Goal: Use online tool/utility: Utilize a website feature to perform a specific function

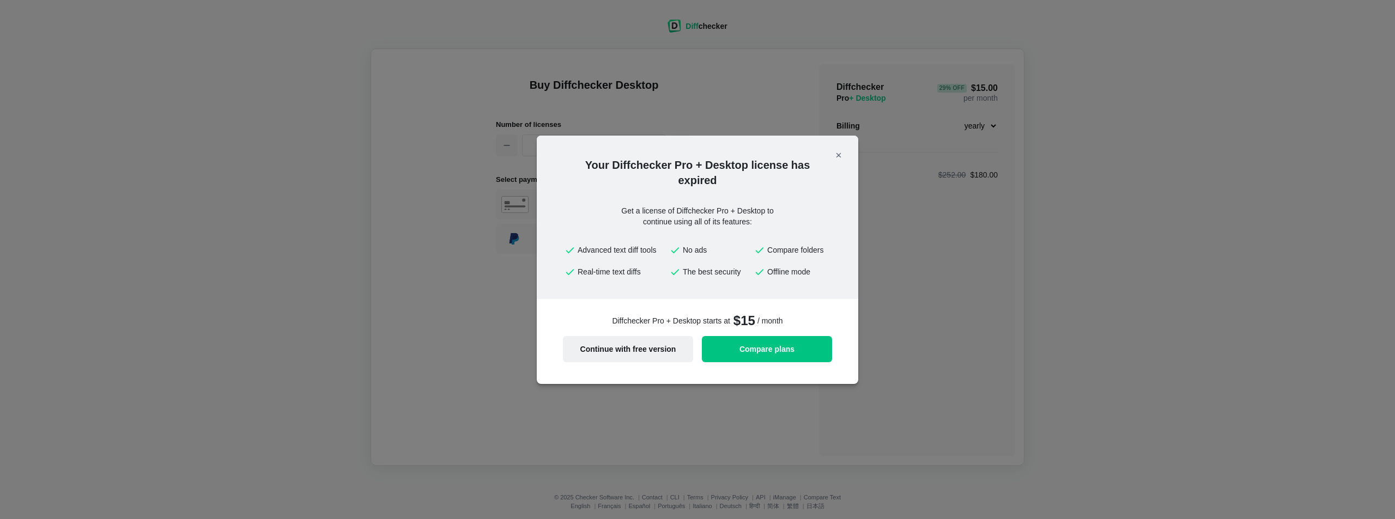
click at [651, 354] on button "Continue with free version" at bounding box center [628, 349] width 130 height 26
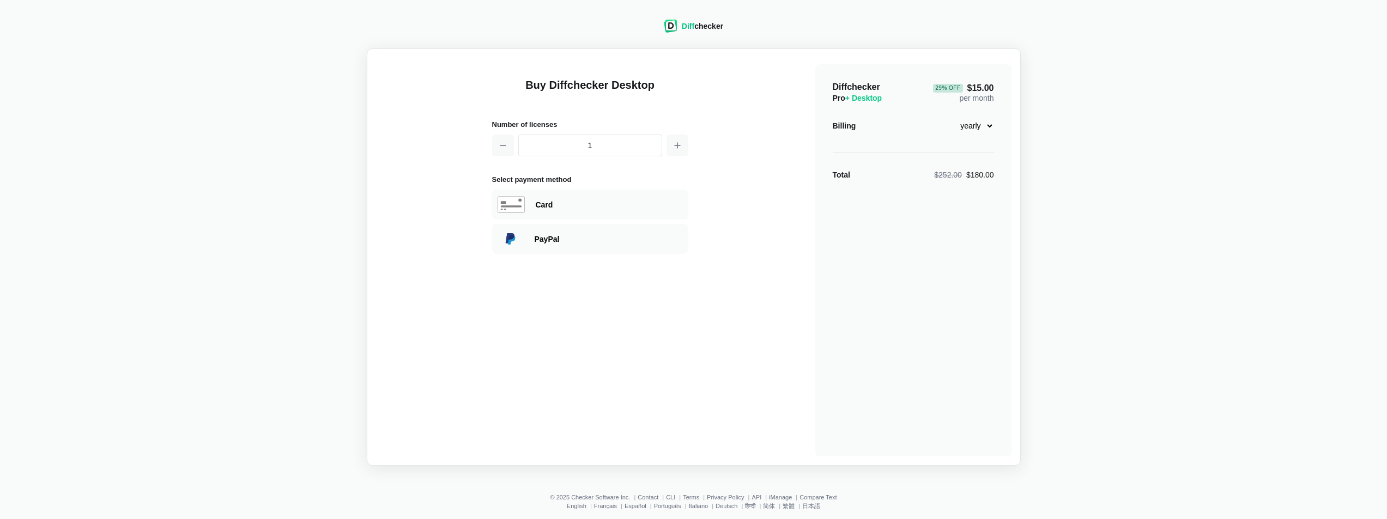
click at [690, 27] on span "Diff" at bounding box center [688, 26] width 13 height 9
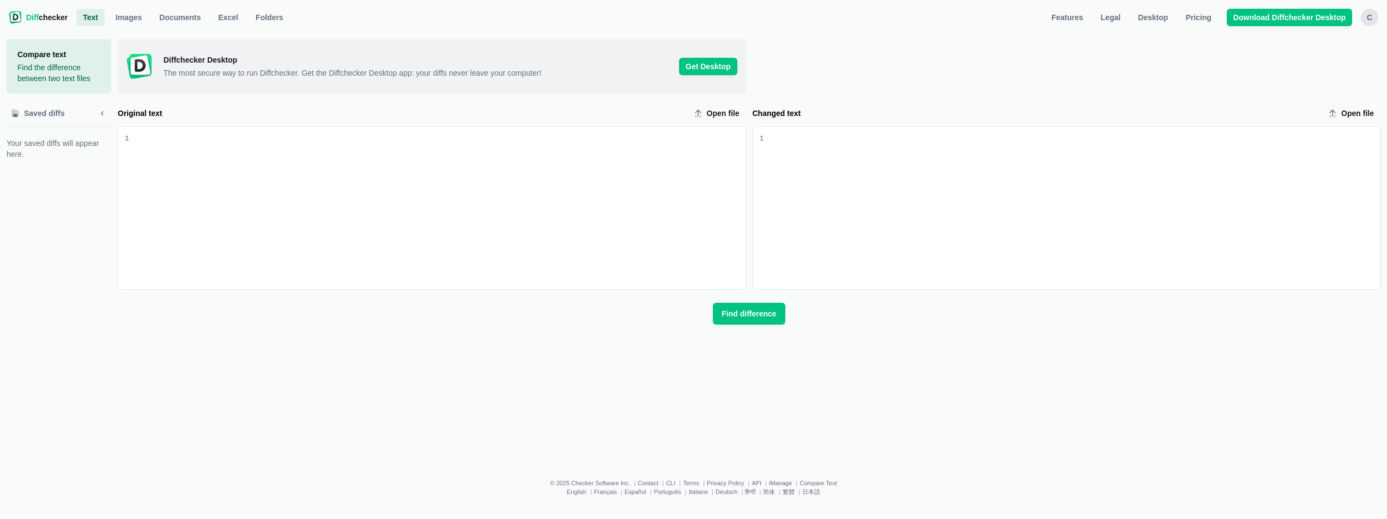
click at [689, 25] on ul "Text Text Images Documents Excel Folders" at bounding box center [556, 17] width 960 height 17
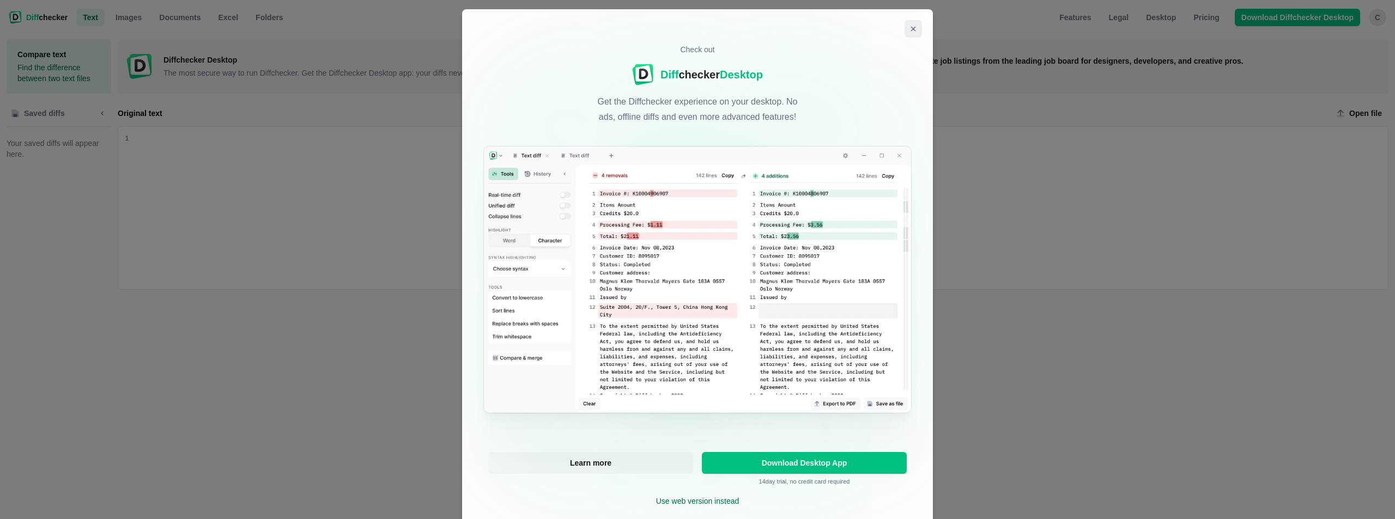
click at [909, 25] on icon "Close modal" at bounding box center [913, 29] width 9 height 9
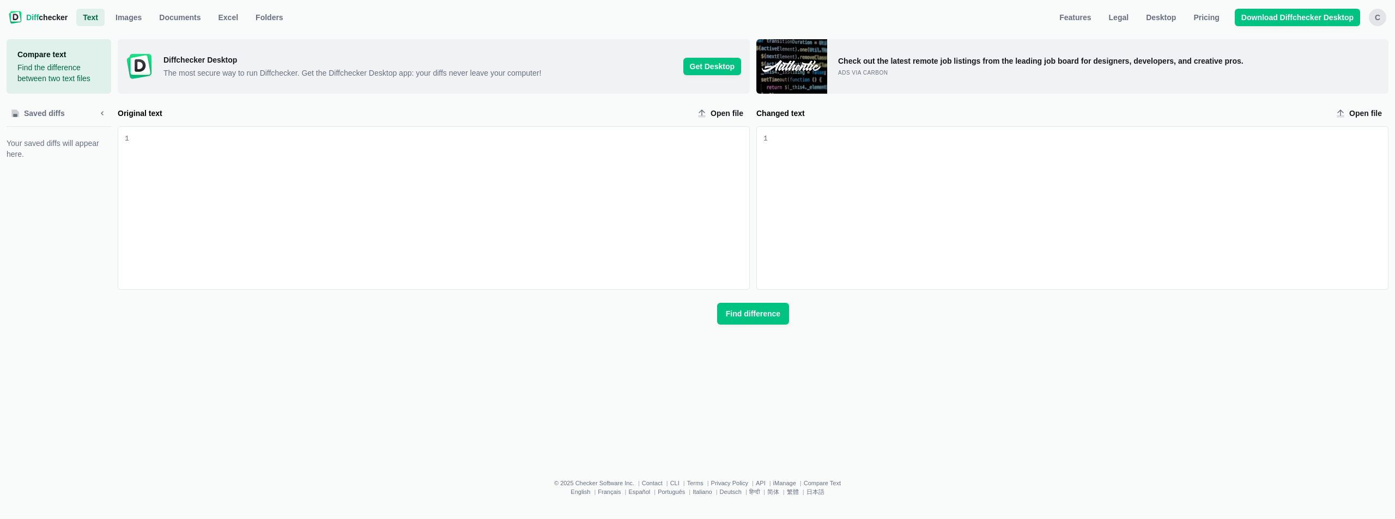
click at [303, 186] on div "Original text input" at bounding box center [439, 208] width 620 height 162
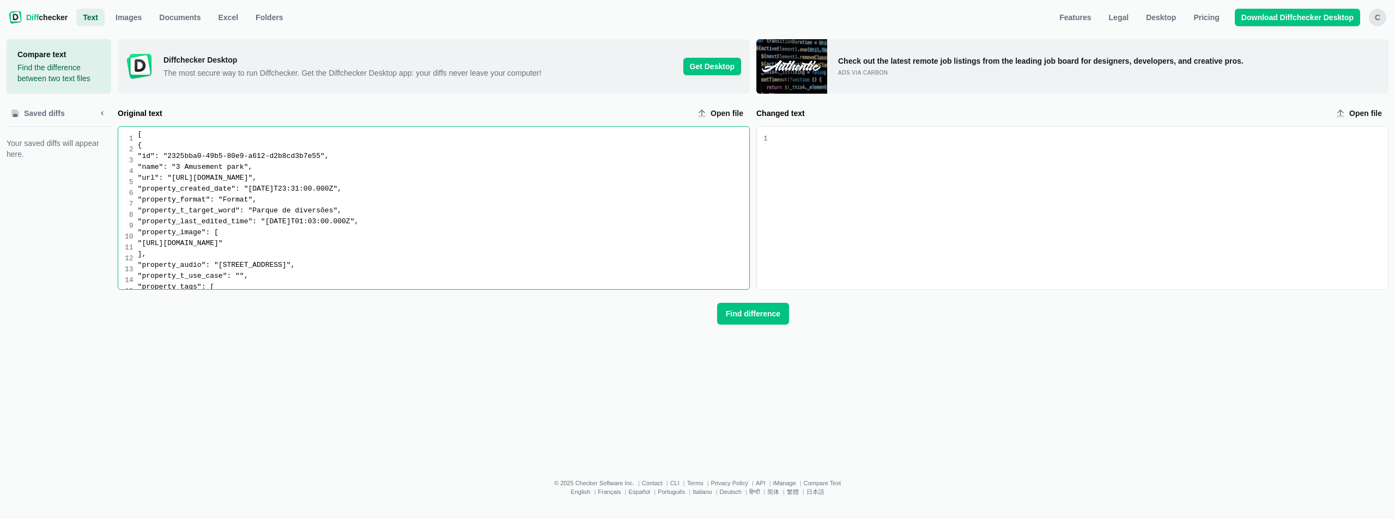
scroll to position [608, 0]
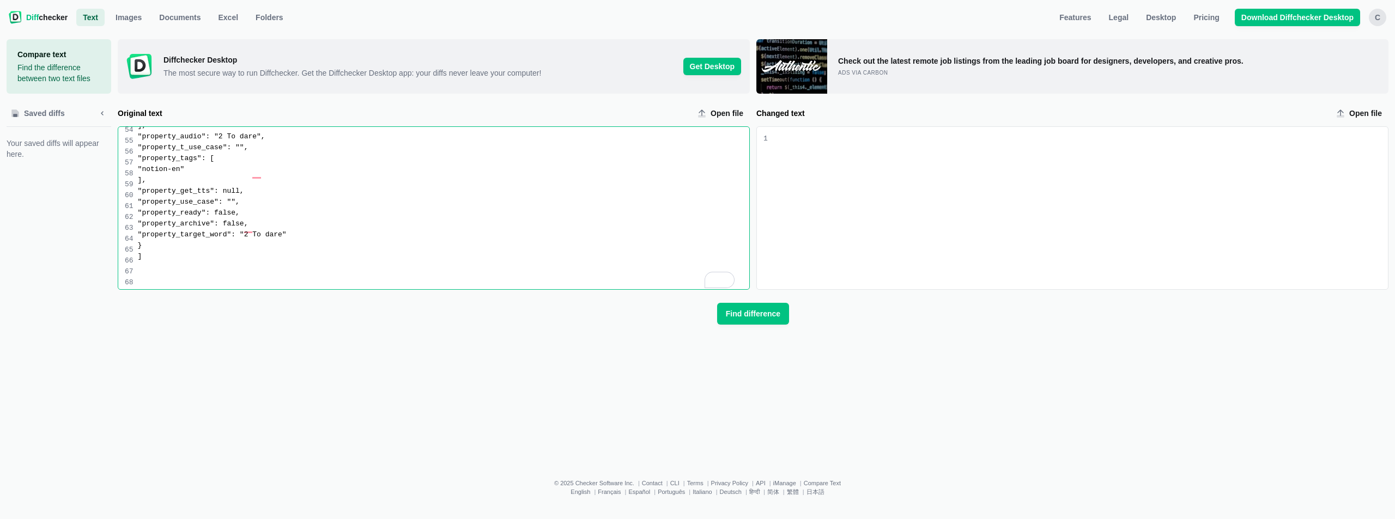
click at [884, 192] on div "Changed text input" at bounding box center [1078, 208] width 620 height 162
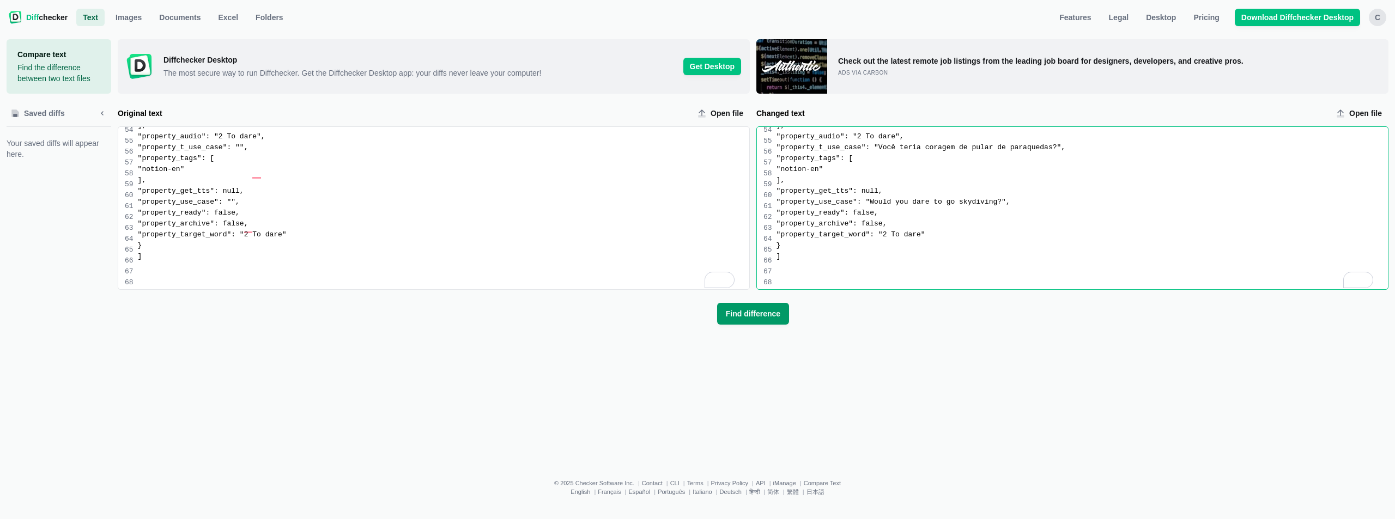
click at [775, 313] on span "Find difference" at bounding box center [753, 314] width 59 height 11
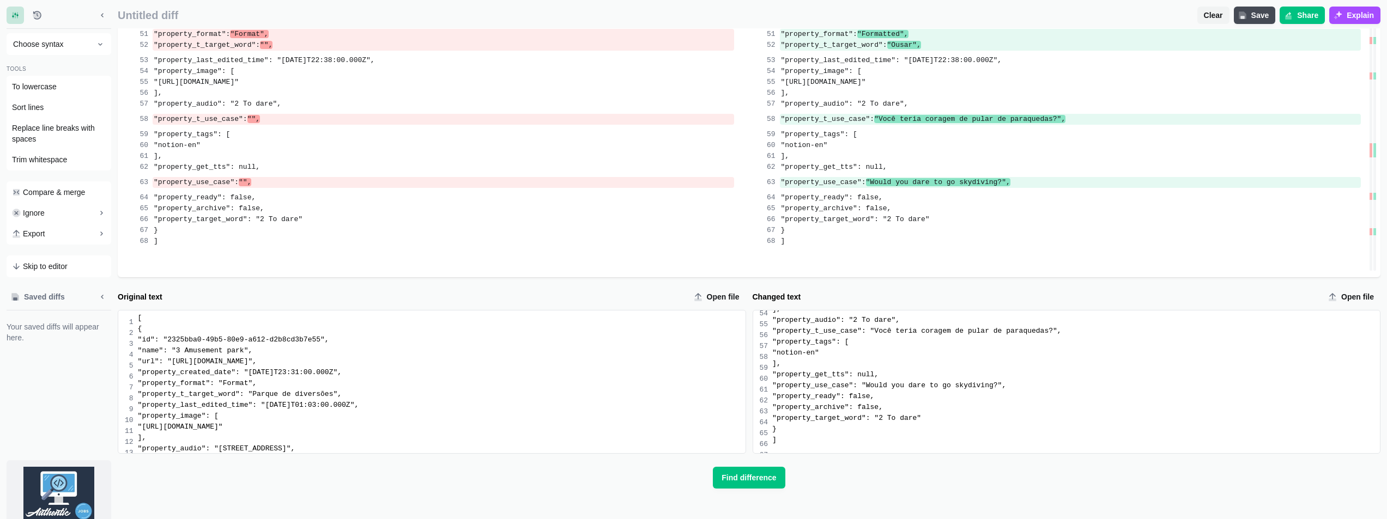
scroll to position [867, 0]
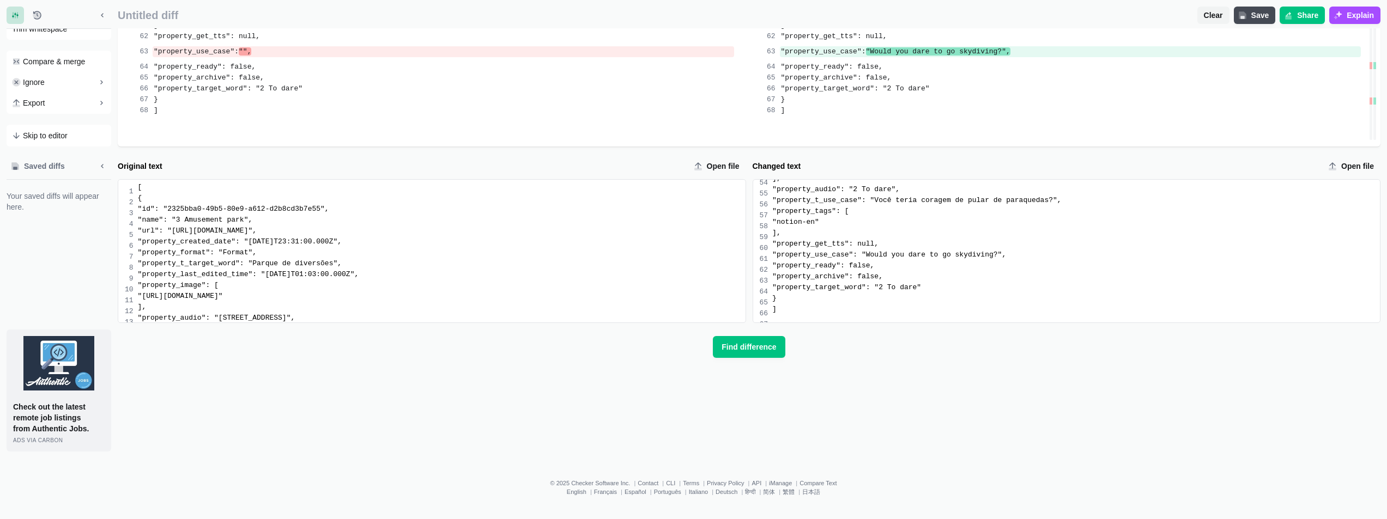
click at [310, 269] on div ""property_t_target_word": "Parque de diversões"," at bounding box center [442, 263] width 608 height 11
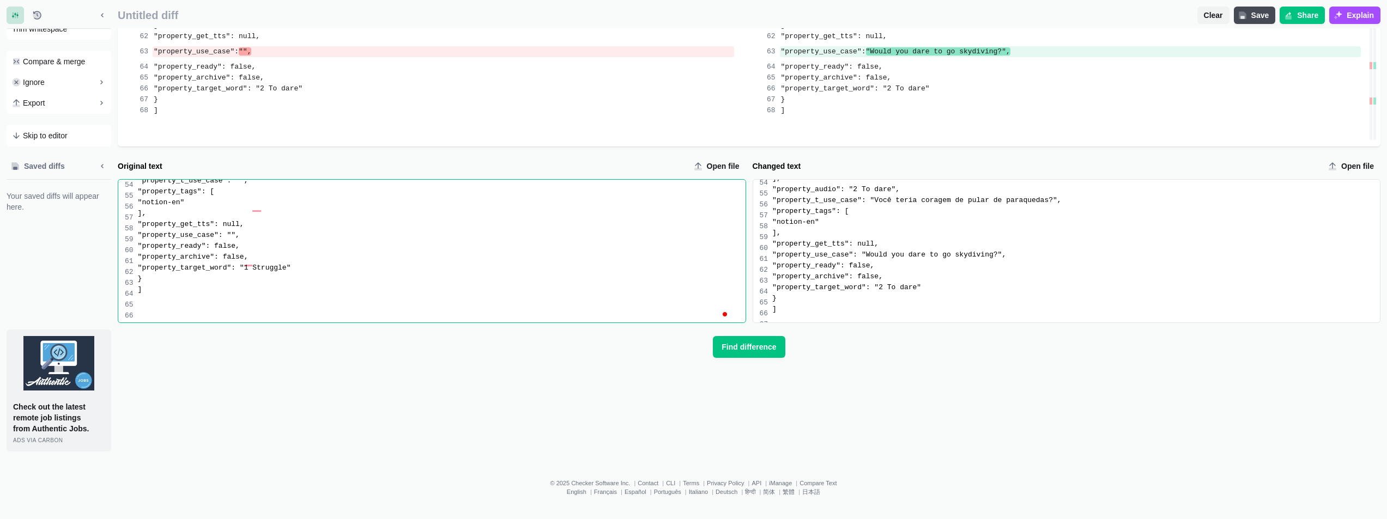
click at [402, 379] on div "Original text Open file 99 1 2 3 4 5 6 7 8 9 10 11 12 13 14 15 16 17 18 19 20 2…" at bounding box center [749, 305] width 1263 height 294
click at [903, 217] on div ""property_tags": [" at bounding box center [1076, 211] width 608 height 11
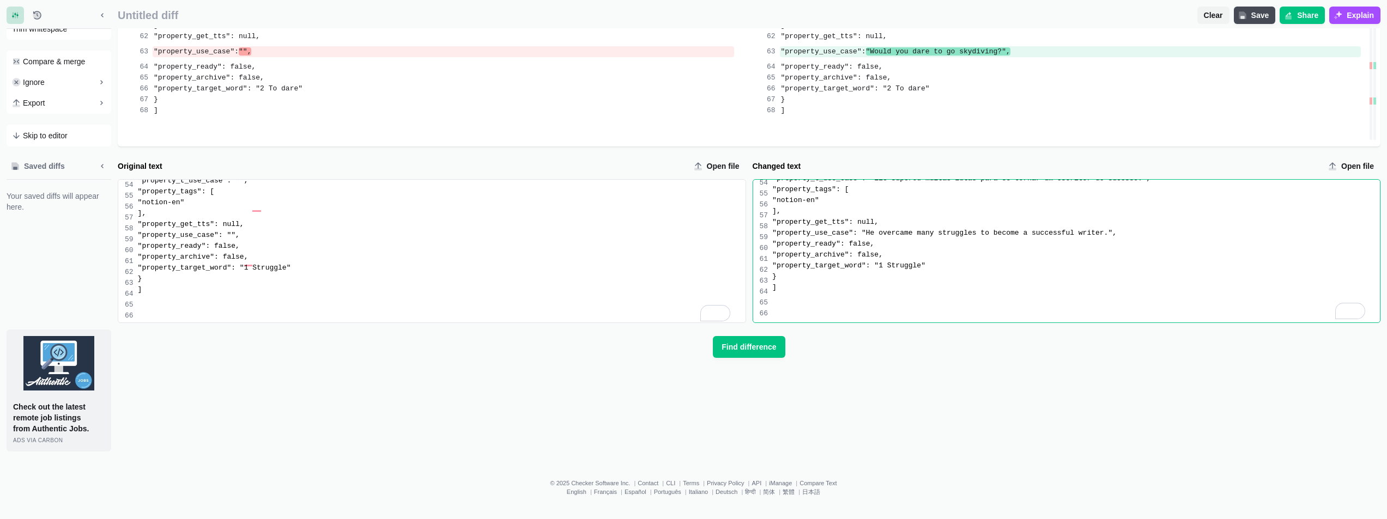
drag, startPoint x: 759, startPoint y: 350, endPoint x: 796, endPoint y: 379, distance: 46.7
click at [758, 350] on span "Find difference" at bounding box center [749, 347] width 59 height 11
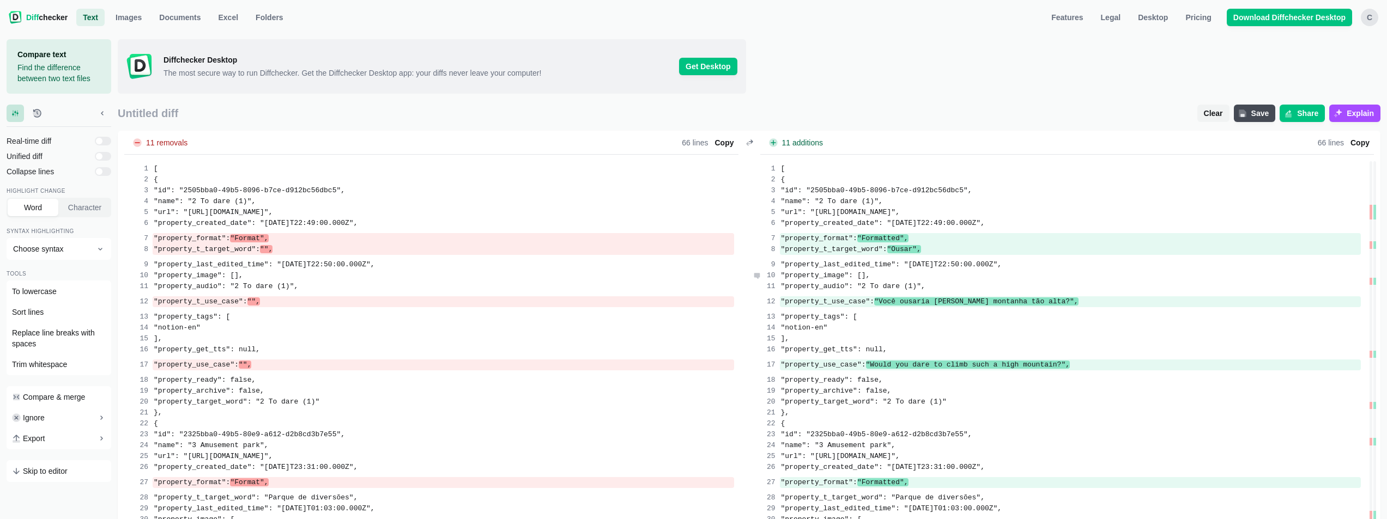
click at [788, 274] on div ""property_image": []," at bounding box center [1071, 275] width 582 height 11
click at [974, 283] on div ""property_audio": "2 To dare (1)"," at bounding box center [1071, 286] width 582 height 11
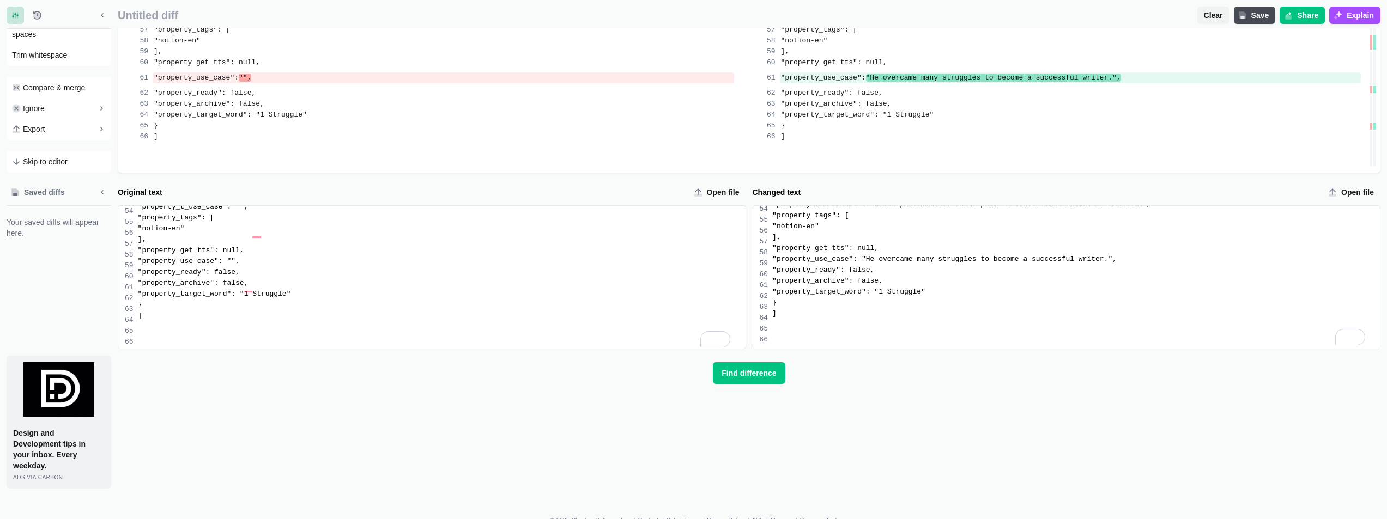
scroll to position [856, 0]
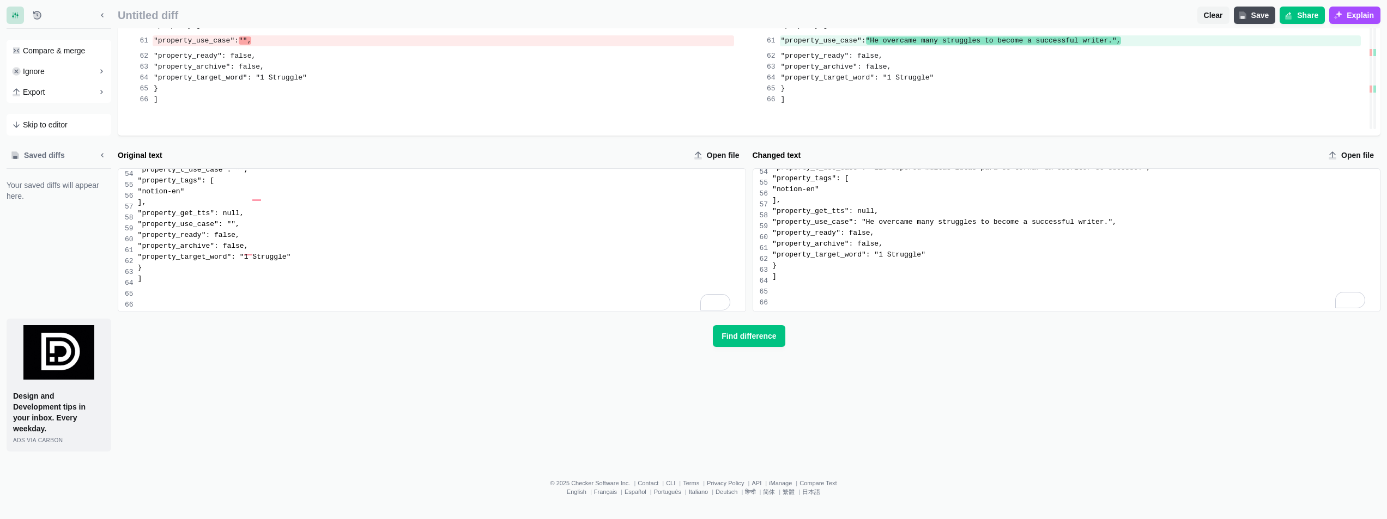
click at [944, 217] on div ""property_get_tts": null," at bounding box center [1076, 211] width 608 height 11
click at [769, 339] on span "Find difference" at bounding box center [749, 336] width 59 height 11
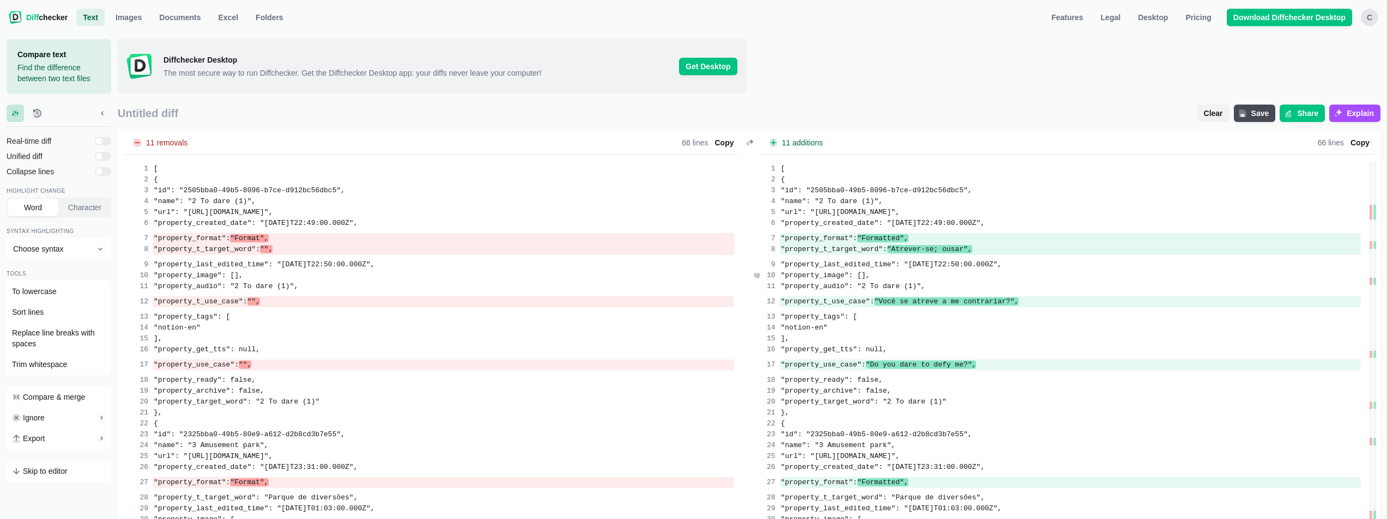
drag, startPoint x: 891, startPoint y: 280, endPoint x: 831, endPoint y: 274, distance: 60.3
click at [829, 274] on div ""property_image": []," at bounding box center [1071, 275] width 582 height 11
click at [968, 281] on div ""property_audio": "2 To dare (1)"," at bounding box center [1071, 286] width 582 height 11
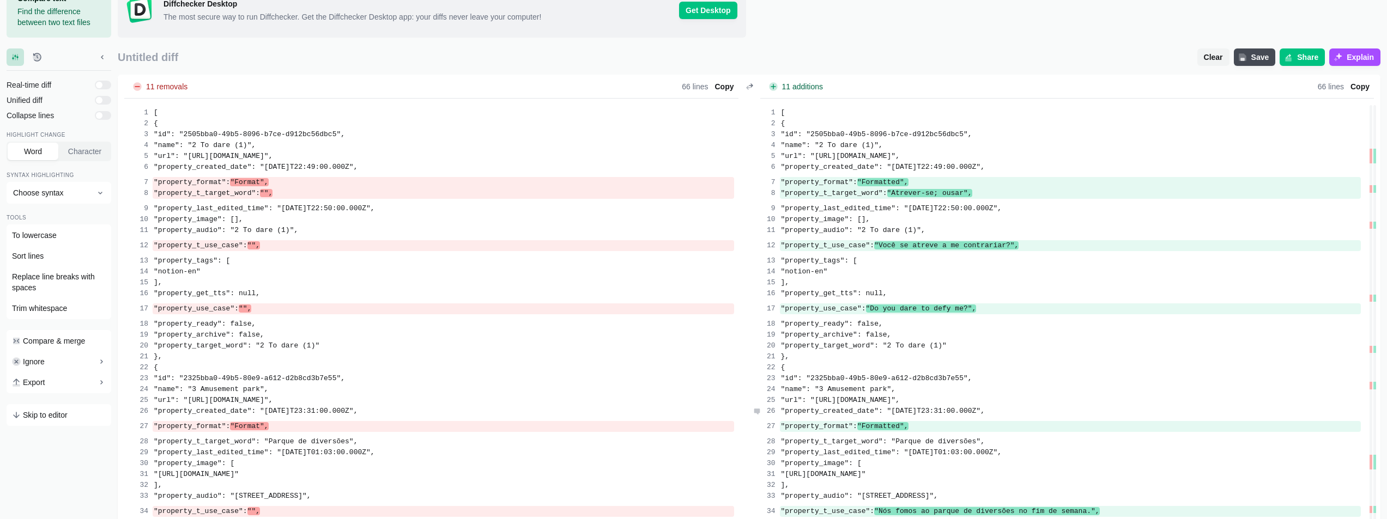
scroll to position [131, 0]
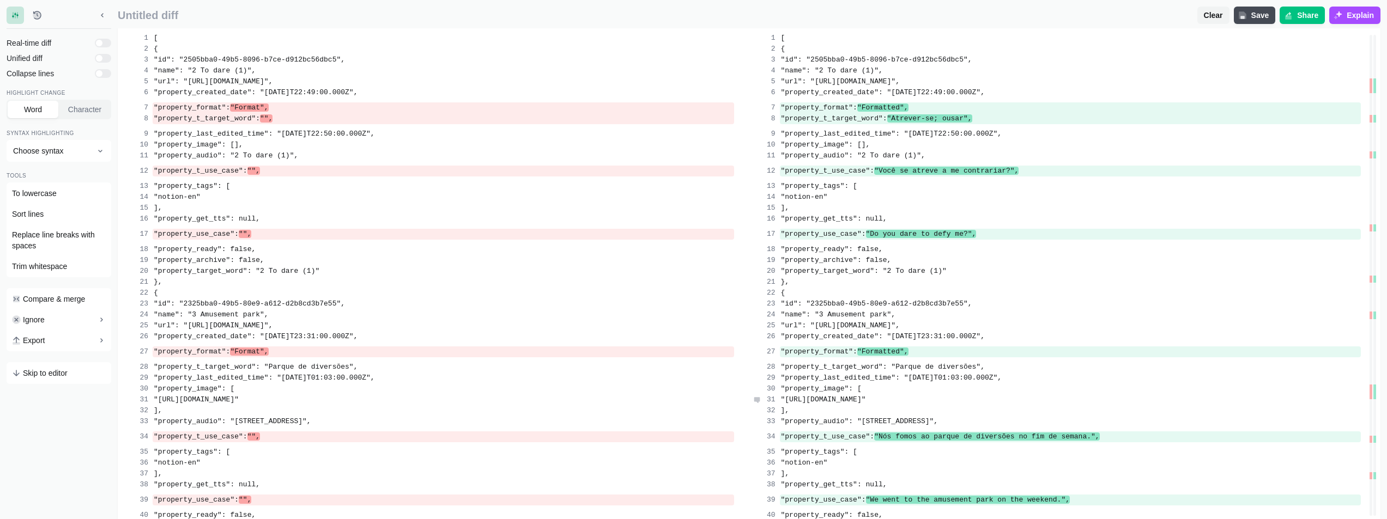
click at [815, 401] on span ""[URL][DOMAIN_NAME]"" at bounding box center [823, 400] width 85 height 8
drag, startPoint x: 815, startPoint y: 401, endPoint x: 1199, endPoint y: 399, distance: 384.3
click at [866, 399] on span ""[URL][DOMAIN_NAME]"" at bounding box center [823, 400] width 85 height 8
click at [950, 332] on div ""property_created_date": "[DATE]T23:31:00.000Z"," at bounding box center [1071, 336] width 582 height 11
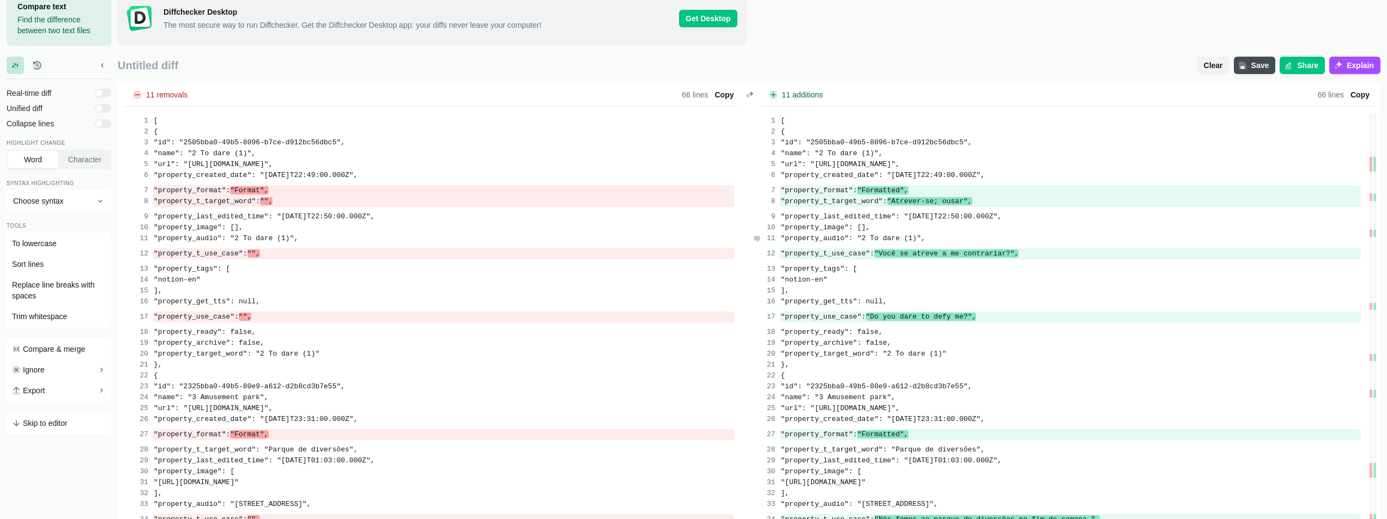
scroll to position [0, 0]
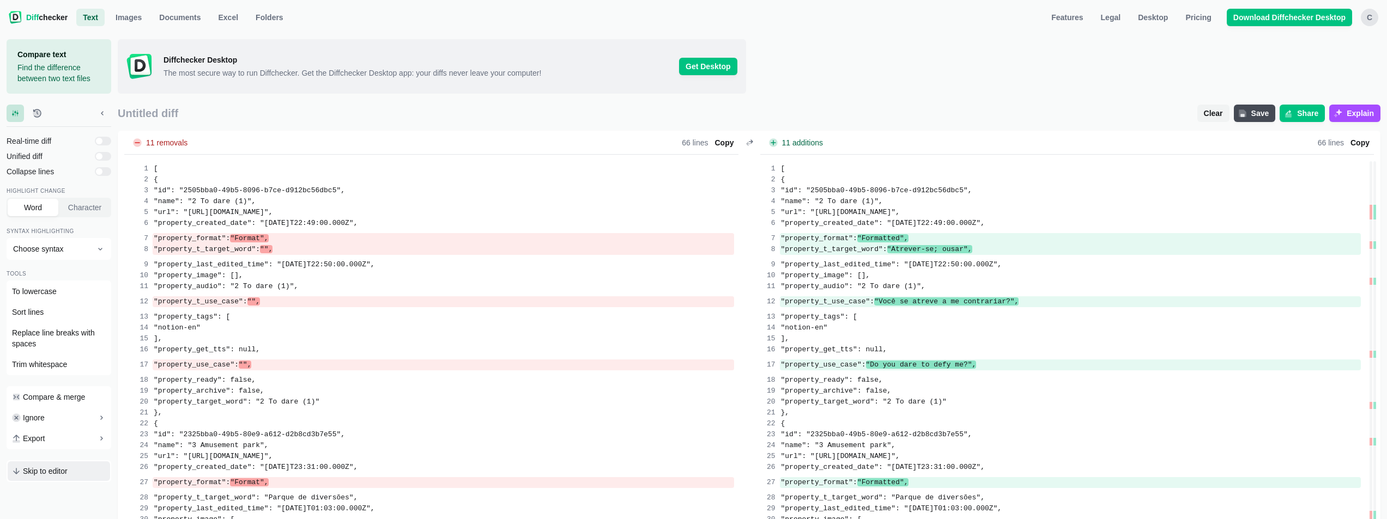
click at [68, 475] on span "Skip to editor" at bounding box center [45, 471] width 45 height 11
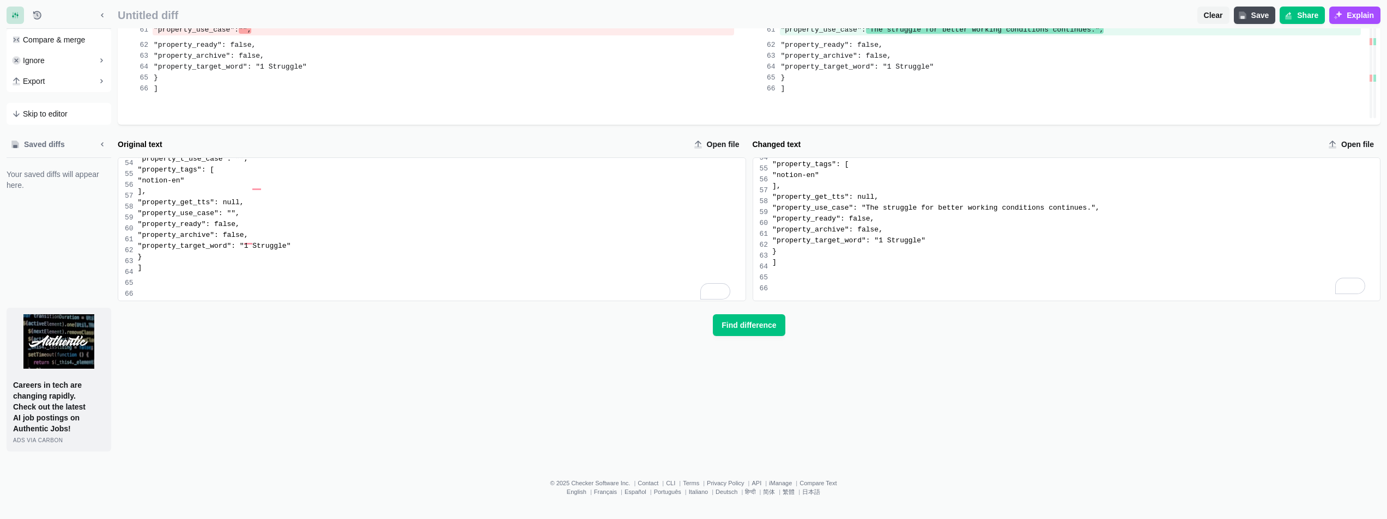
click at [382, 241] on div ""property_archive": false," at bounding box center [442, 235] width 608 height 11
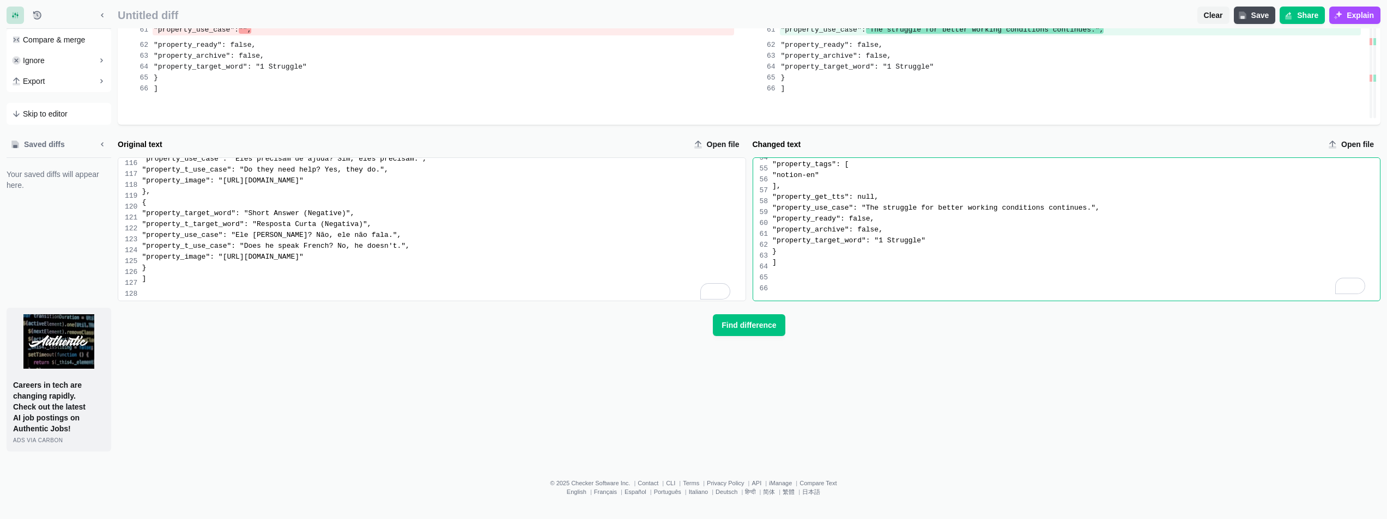
click at [924, 181] on div ""notion-en"" at bounding box center [1076, 175] width 608 height 11
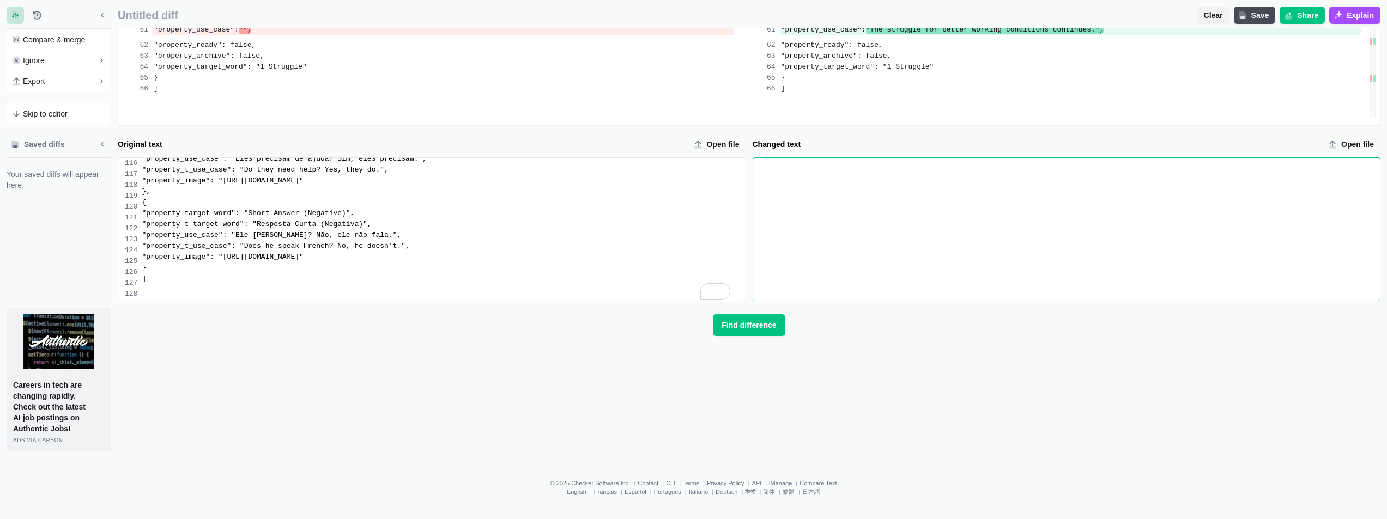
scroll to position [1849, 0]
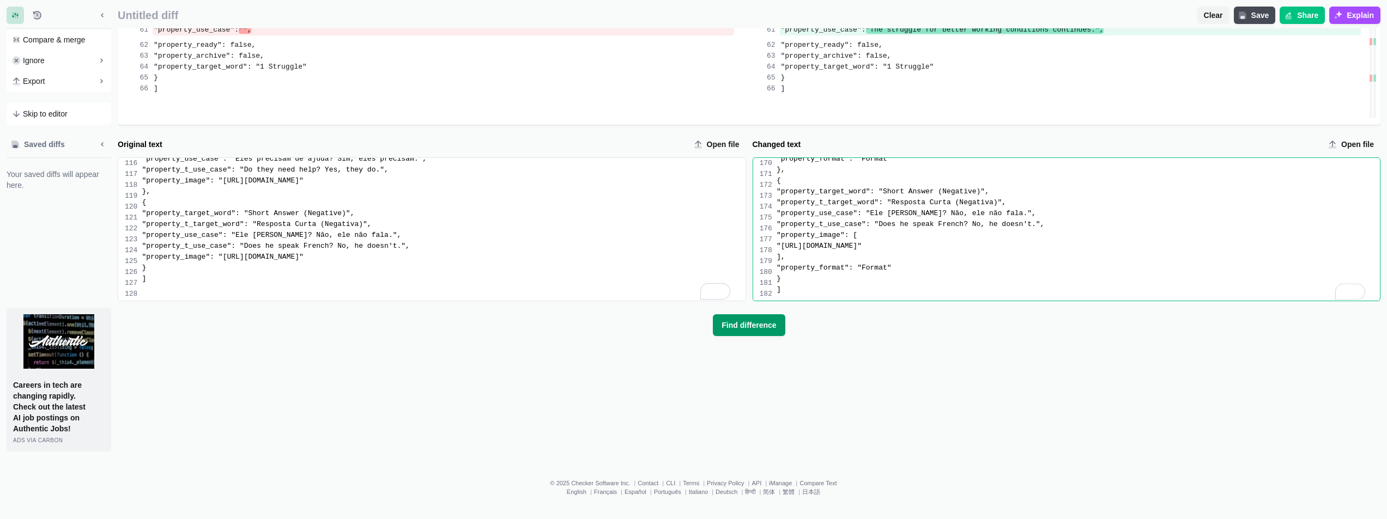
click at [752, 326] on span "Find difference" at bounding box center [749, 325] width 59 height 11
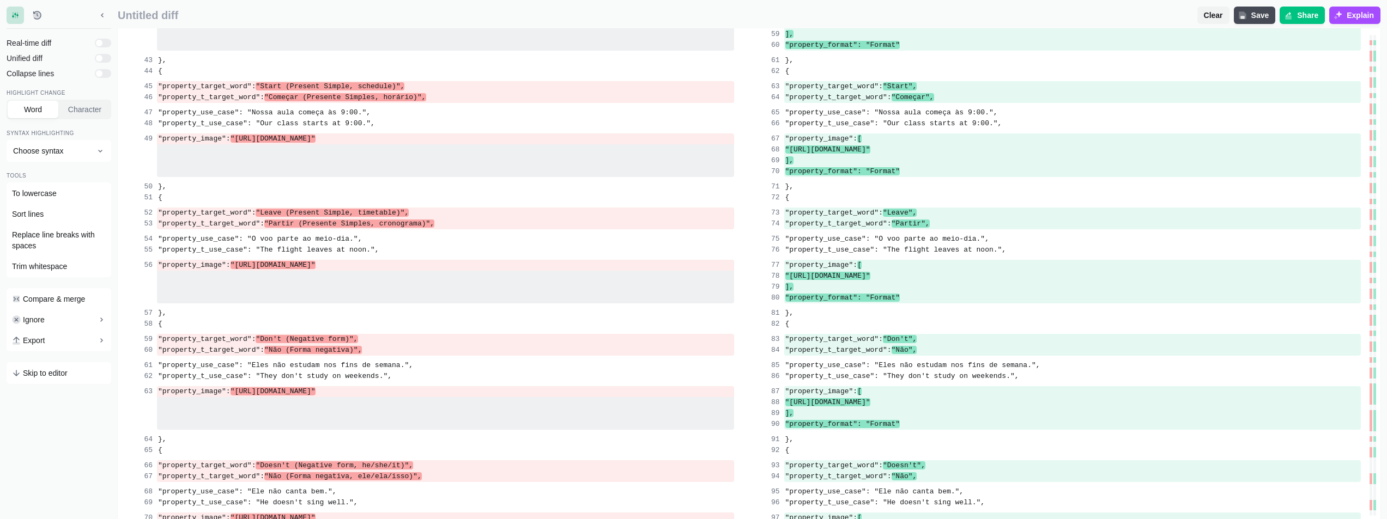
scroll to position [0, 0]
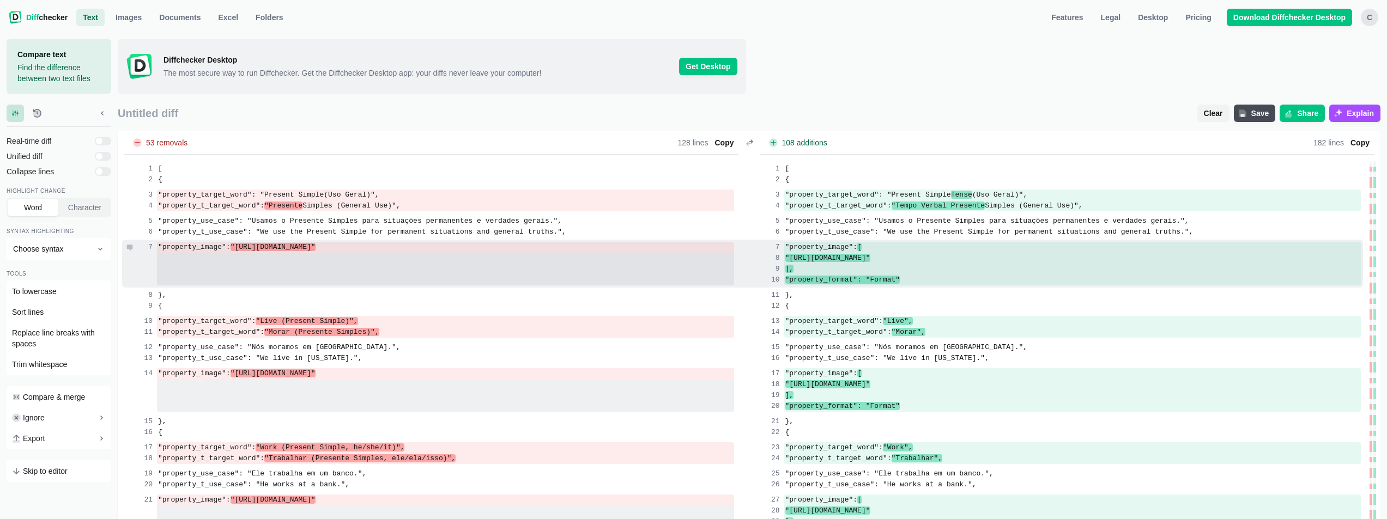
click at [262, 245] on span ""[URL][DOMAIN_NAME]"" at bounding box center [273, 247] width 85 height 8
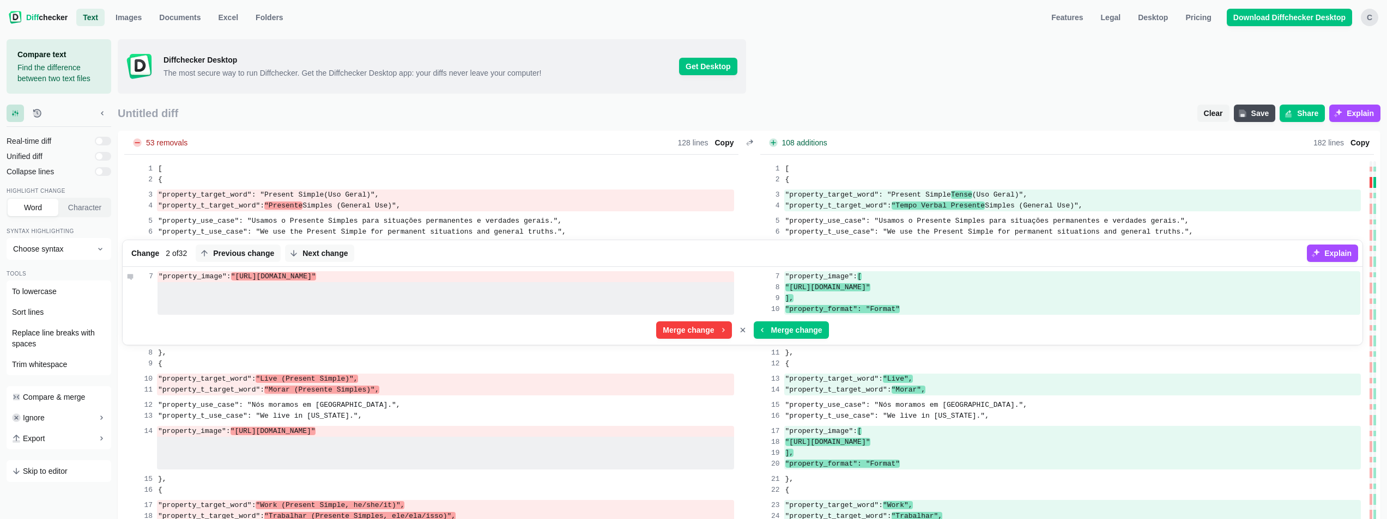
click at [274, 275] on span ""[URL][DOMAIN_NAME]"" at bounding box center [273, 277] width 85 height 8
click at [268, 275] on span ""[URL][DOMAIN_NAME]"" at bounding box center [273, 277] width 85 height 8
drag, startPoint x: 268, startPoint y: 275, endPoint x: 488, endPoint y: 274, distance: 220.2
click at [316, 274] on span ""[URL][DOMAIN_NAME]"" at bounding box center [273, 277] width 85 height 8
click at [904, 252] on div "Change 32 2 of 32 Previous change Next change" at bounding box center [717, 253] width 1180 height 26
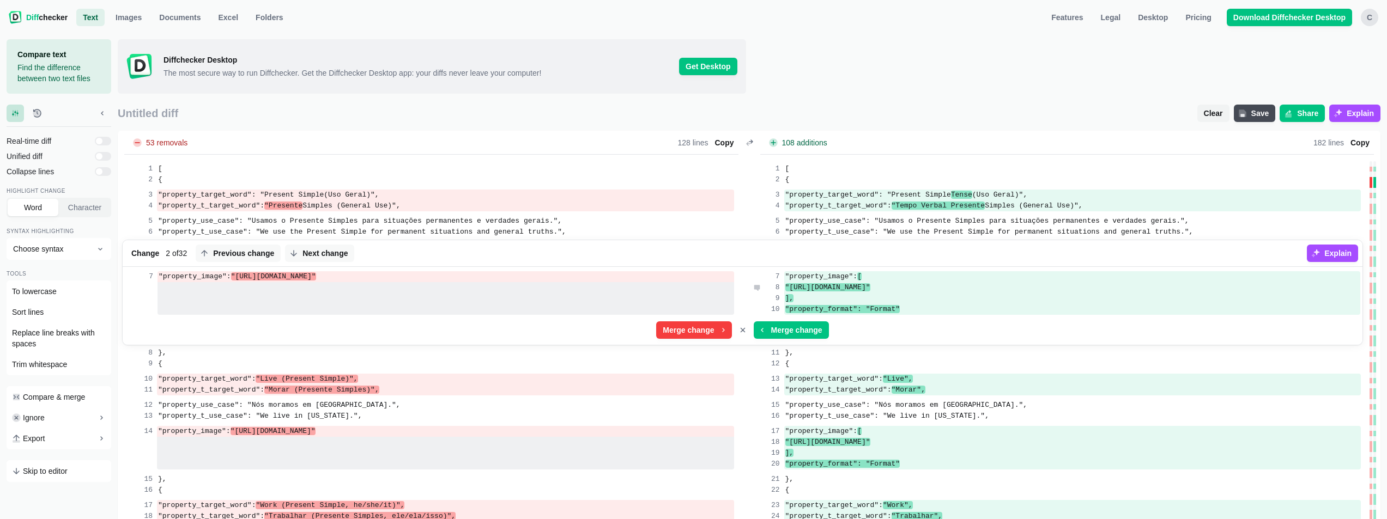
click at [822, 285] on span ""[URL][DOMAIN_NAME]"" at bounding box center [827, 287] width 85 height 8
drag, startPoint x: 822, startPoint y: 285, endPoint x: 1068, endPoint y: 285, distance: 245.8
click at [871, 285] on span ""[URL][DOMAIN_NAME]"" at bounding box center [827, 287] width 85 height 8
click at [740, 335] on button "Cancel merge" at bounding box center [742, 330] width 17 height 17
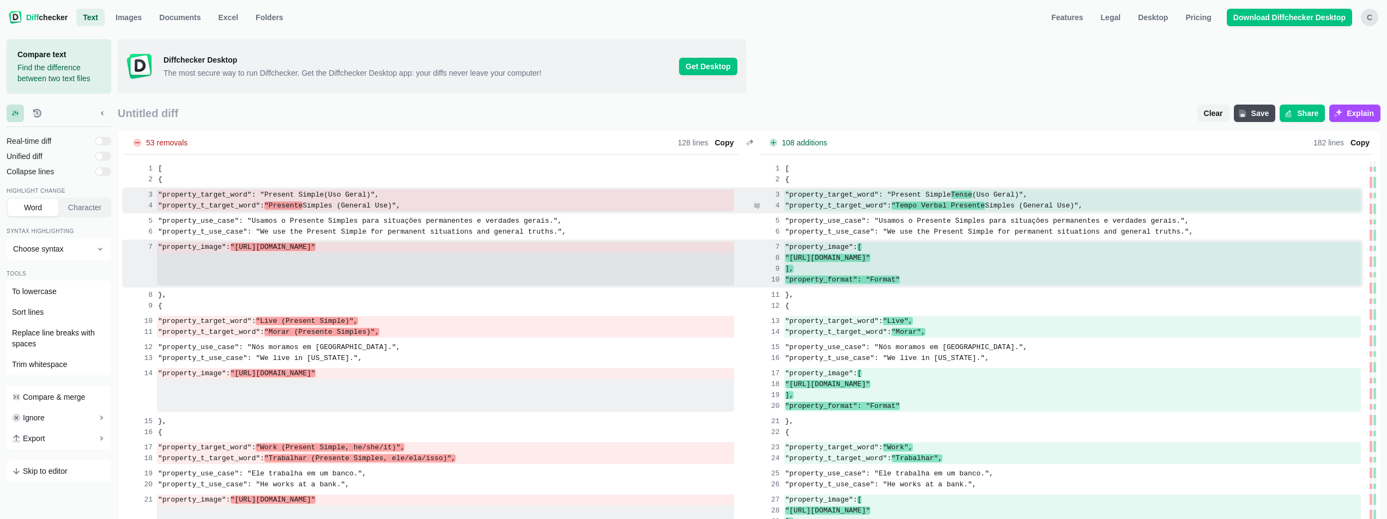
click at [962, 209] on span ""Tempo Verbal Presente" at bounding box center [939, 206] width 94 height 8
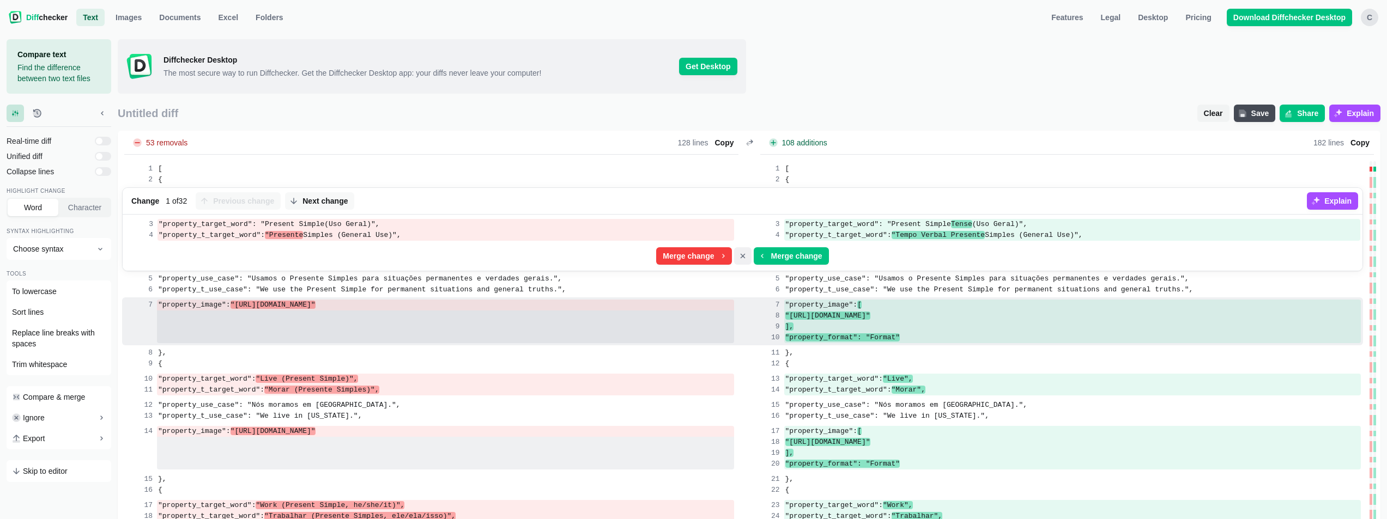
click at [741, 259] on icon "Cancel merge" at bounding box center [743, 256] width 9 height 9
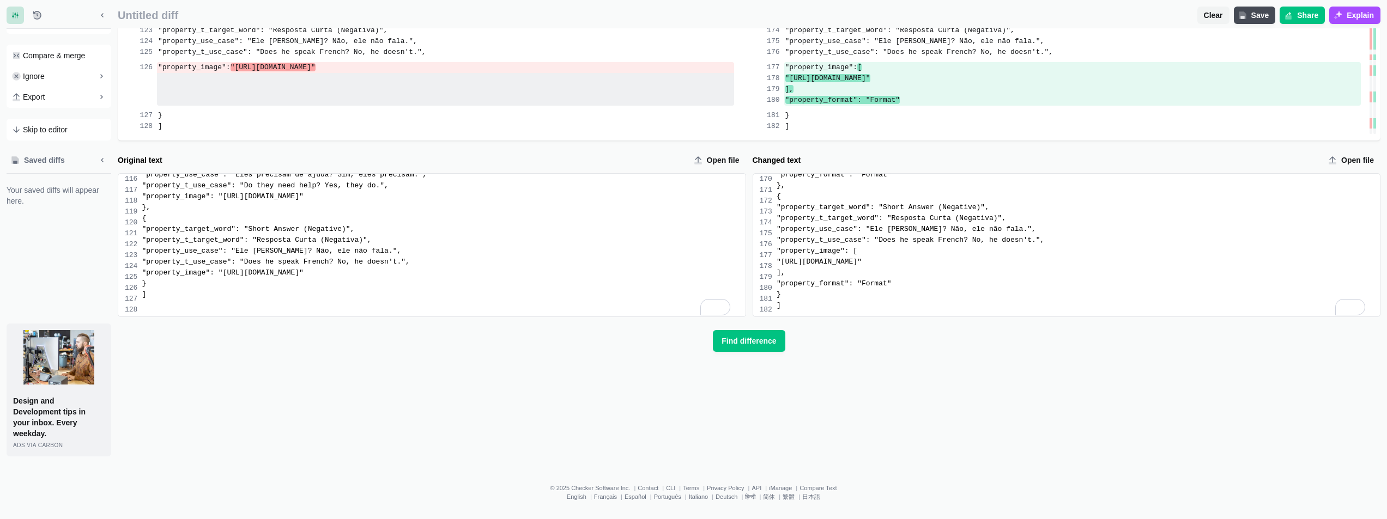
scroll to position [2311, 0]
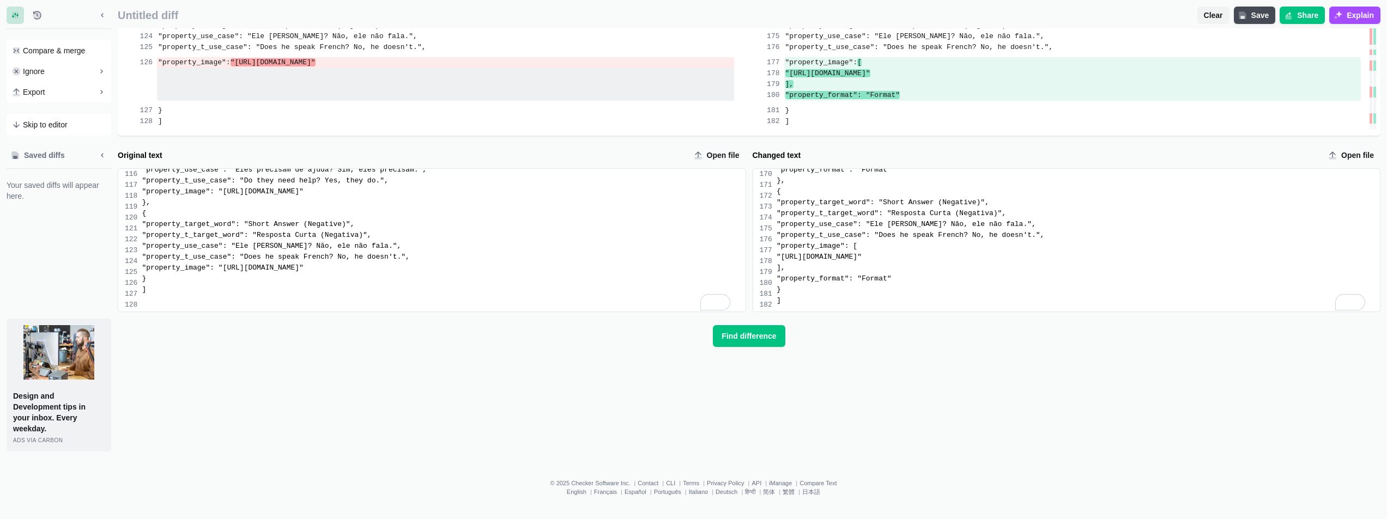
click at [929, 239] on div ""property_t_use_case": "Does he speak French? No, he doesn't."," at bounding box center [1078, 235] width 603 height 11
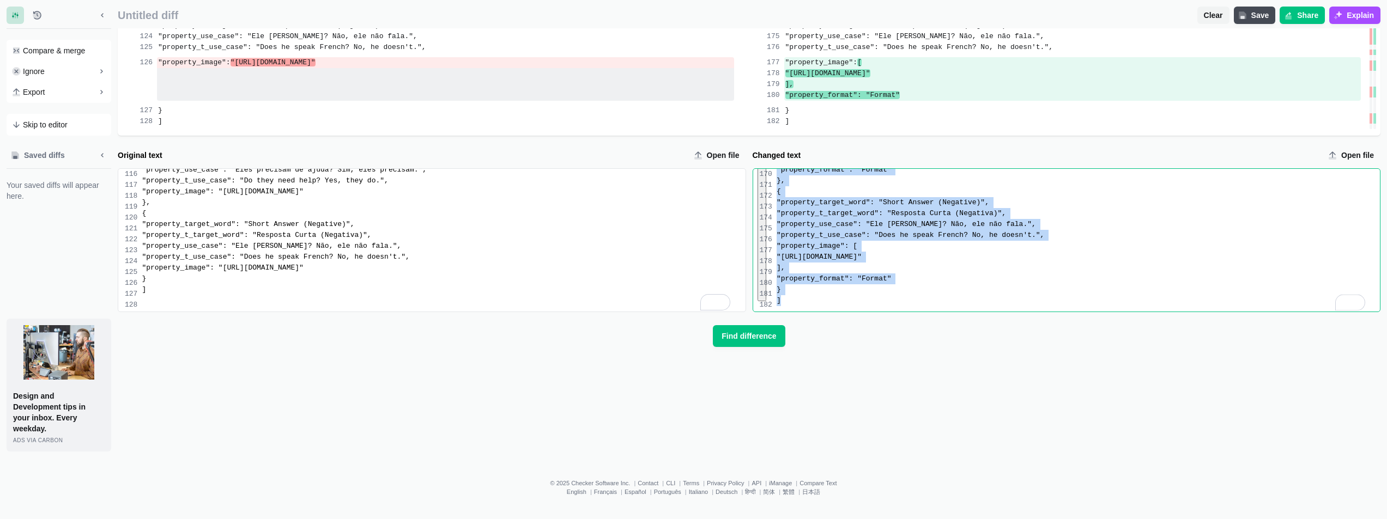
scroll to position [1102, 0]
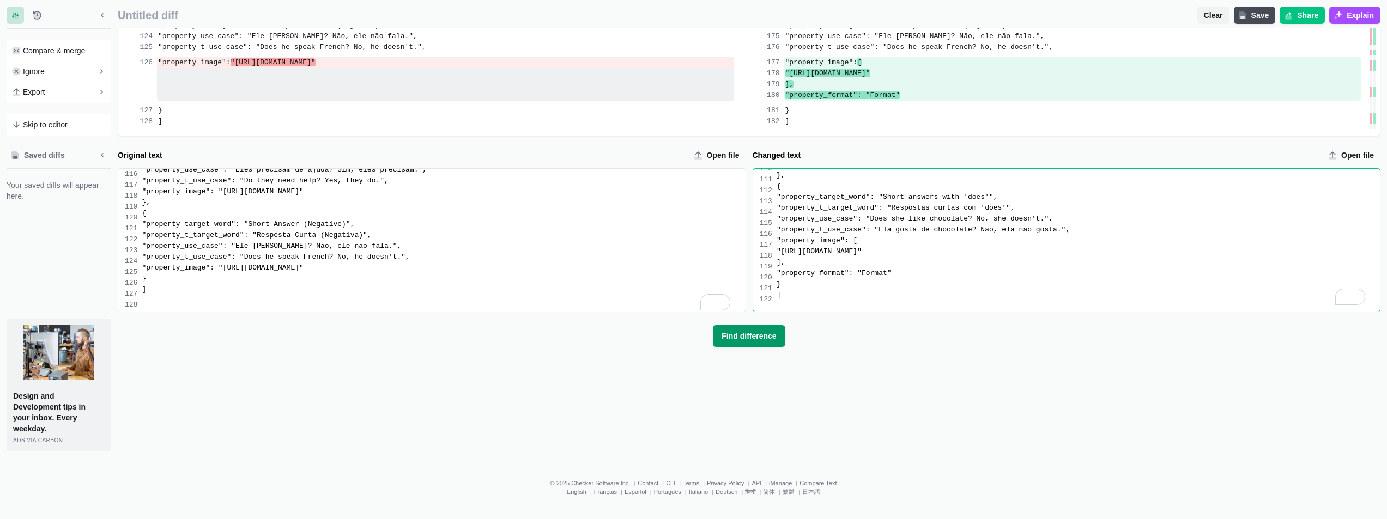
click at [750, 339] on span "Find difference" at bounding box center [749, 336] width 59 height 11
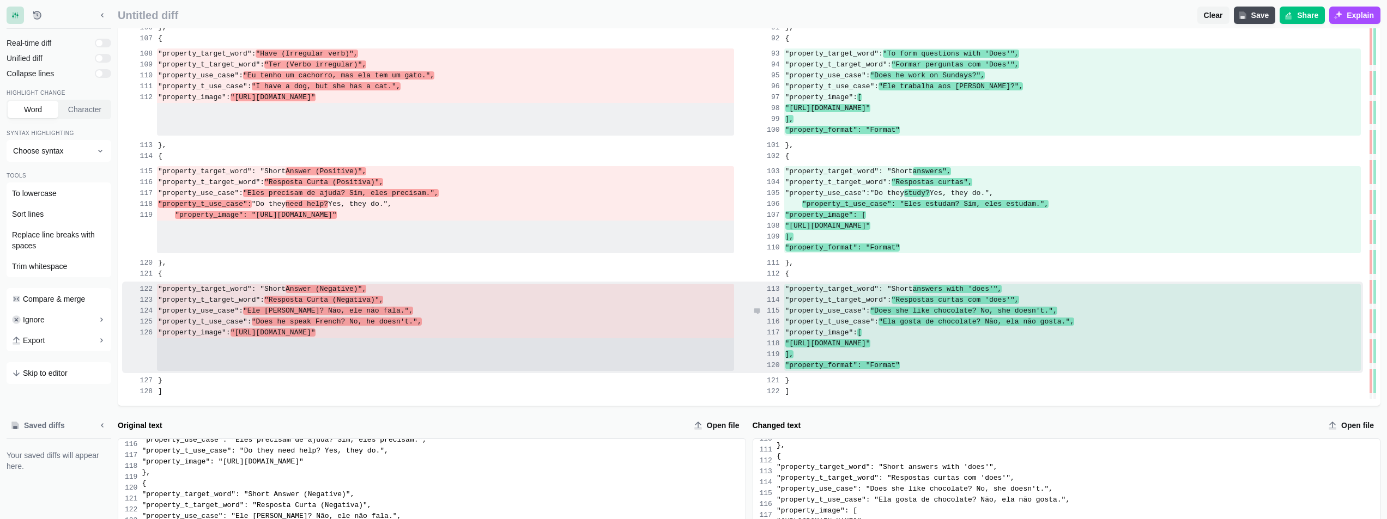
scroll to position [1803, 0]
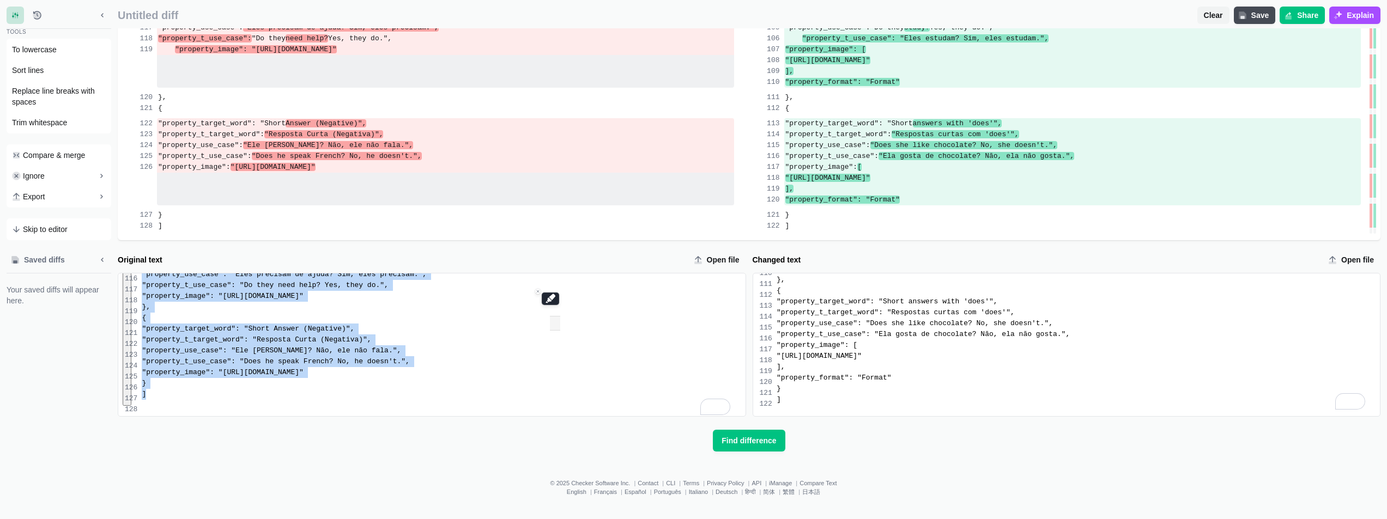
click at [876, 307] on div ""property_target_word": "Short answers with 'does'"," at bounding box center [1078, 302] width 603 height 11
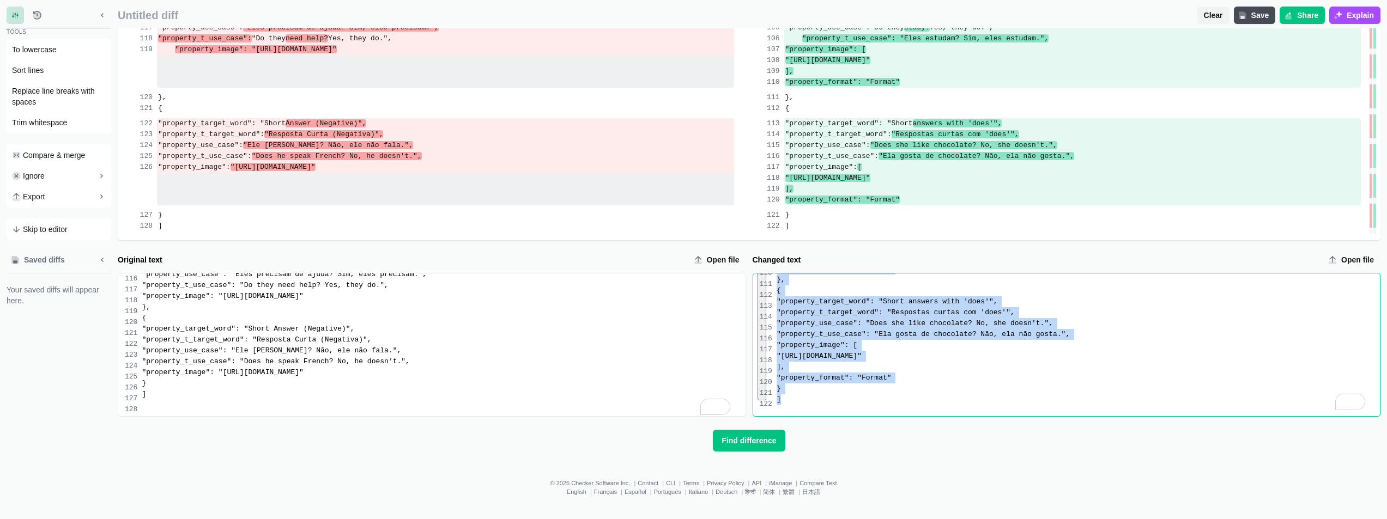
copy div "}, { "loremips_dolors_amet": "Co adip elitsedd eiusmodtem (in, utl, et)", "dolo…"
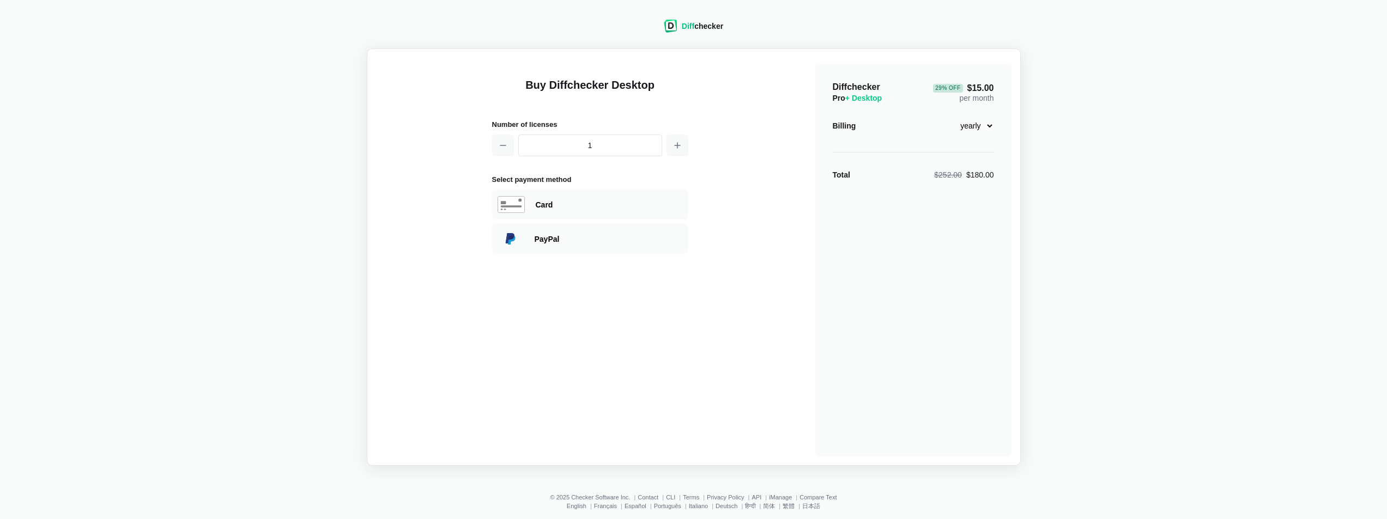
click at [775, 245] on div "Buy Diffchecker Desktop Number of licenses 1 Select payment method Visa MasterC…" at bounding box center [694, 257] width 636 height 399
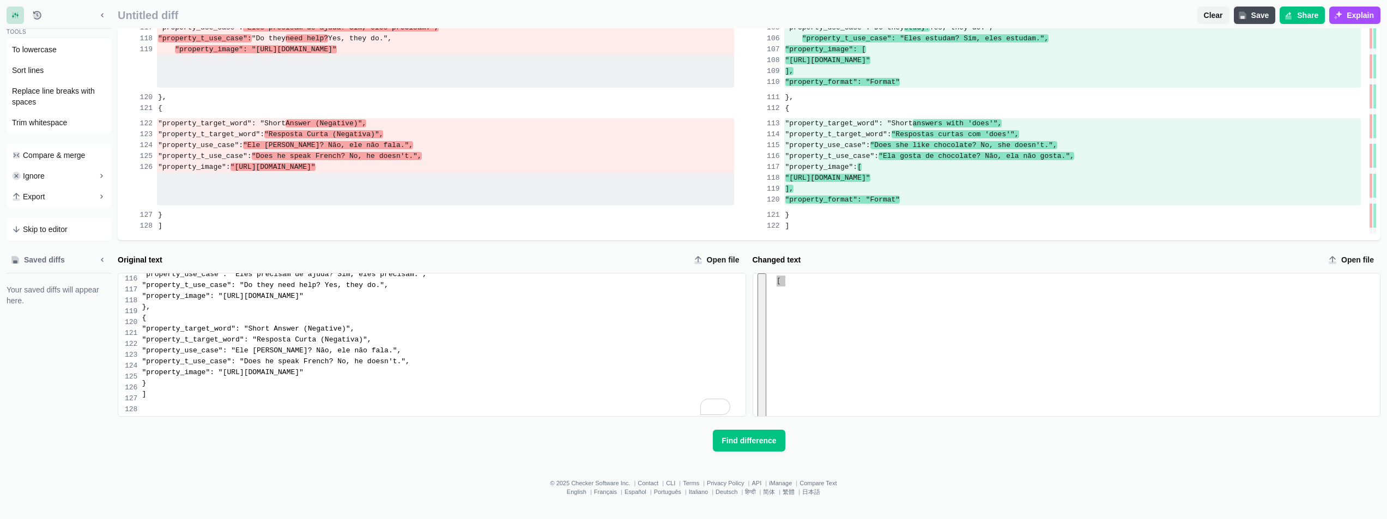
scroll to position [1102, 0]
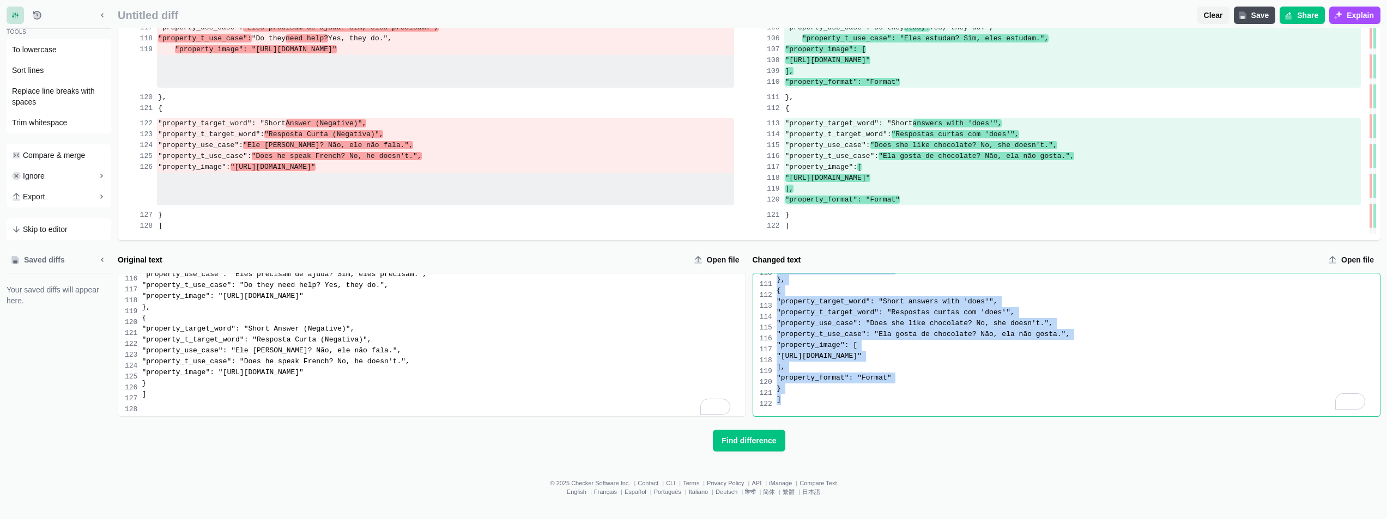
click at [449, 346] on div ""property_t_target_word": "Resposta Curta (Negativa)"," at bounding box center [443, 340] width 603 height 11
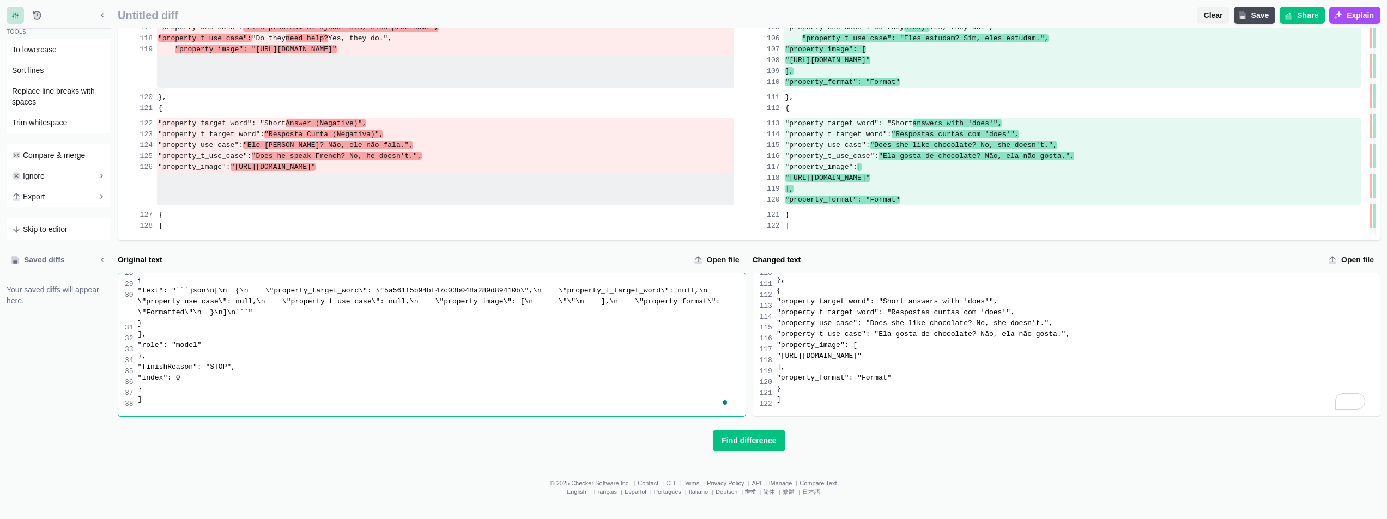
scroll to position [361, 0]
click at [1031, 373] on div "]," at bounding box center [1078, 367] width 603 height 11
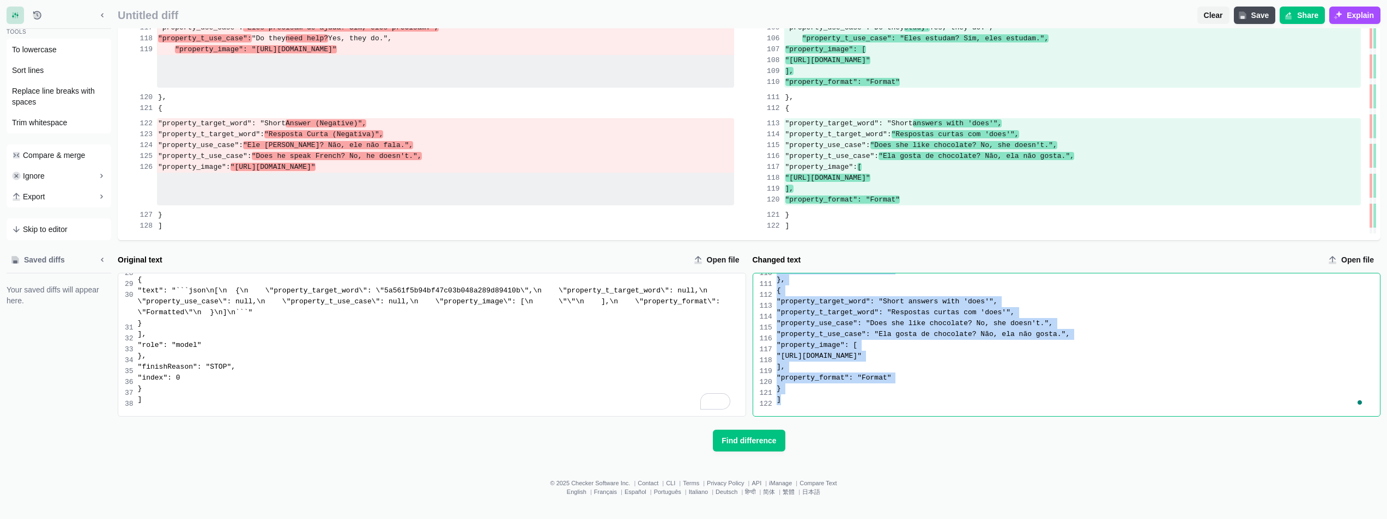
scroll to position [350, 0]
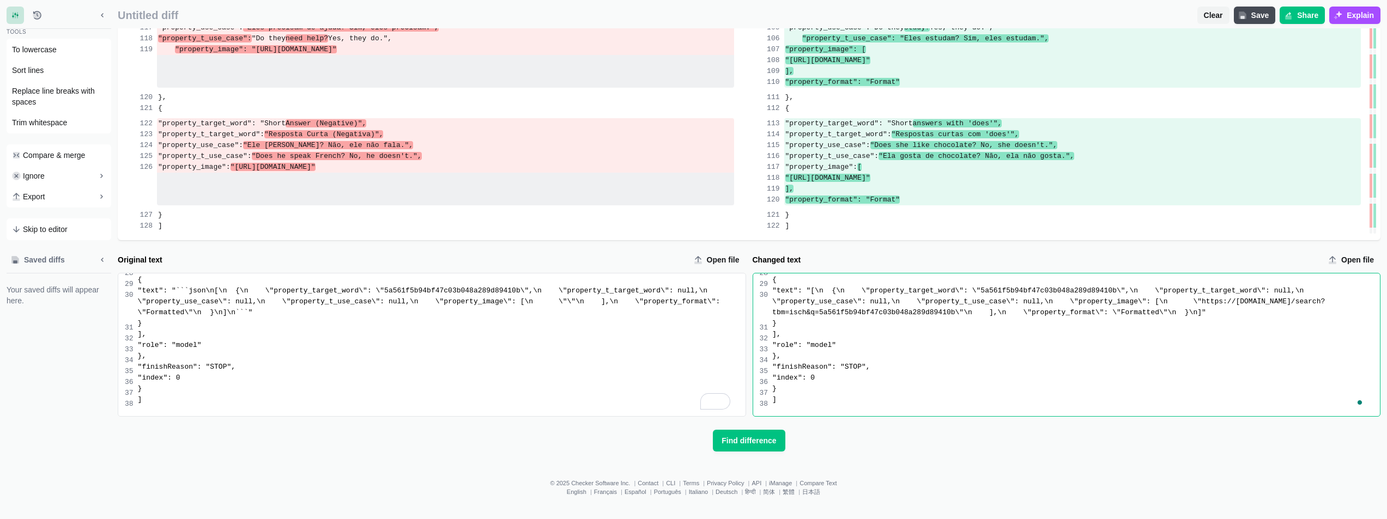
click at [782, 431] on button "Find difference" at bounding box center [749, 441] width 72 height 22
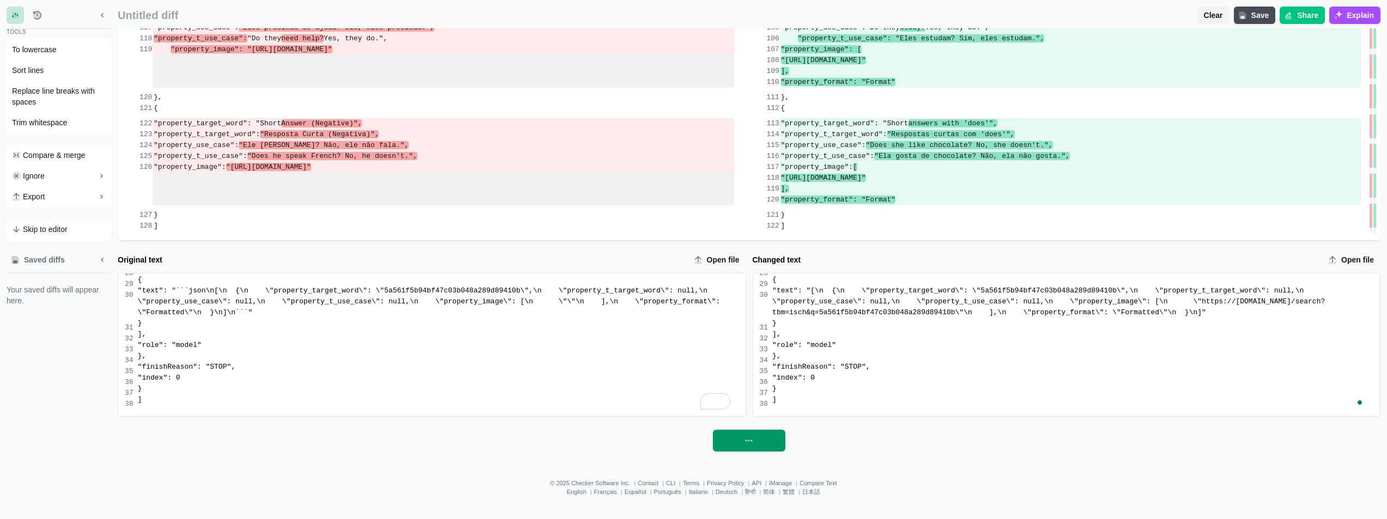
scroll to position [0, 0]
